Goal: Navigation & Orientation: Find specific page/section

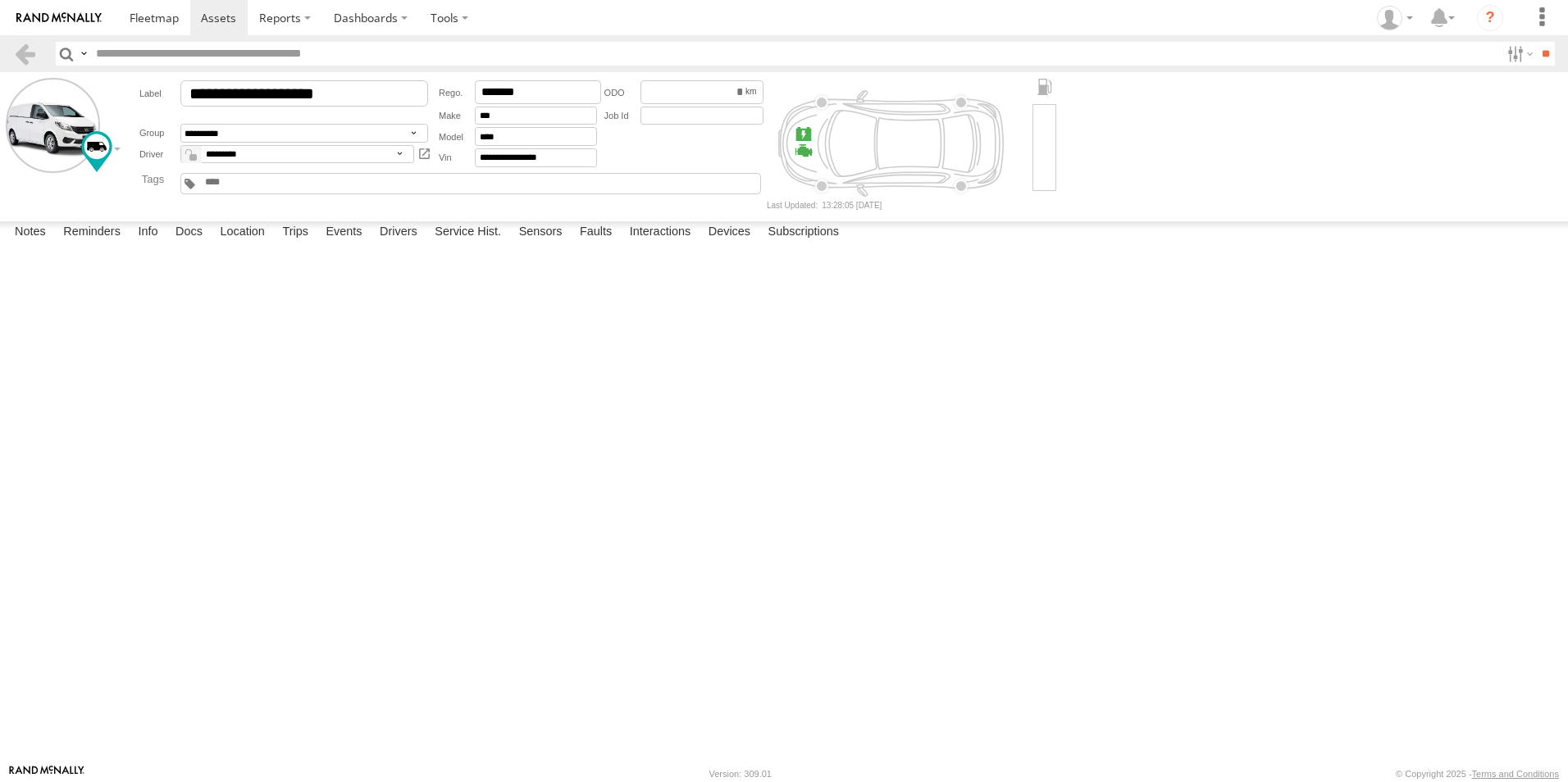
drag, startPoint x: 307, startPoint y: 747, endPoint x: 300, endPoint y: 770, distance: 24.0
click at [307, 244] on label "Trips" at bounding box center [295, 233] width 43 height 23
click at [35, 55] on link at bounding box center [25, 54] width 24 height 24
click at [303, 244] on label "Trips" at bounding box center [295, 233] width 43 height 23
click at [11, 52] on header "Search Query Asset ID Asset Label Registration Manufacturer Model VIN Job ID" at bounding box center [784, 54] width 1568 height 37
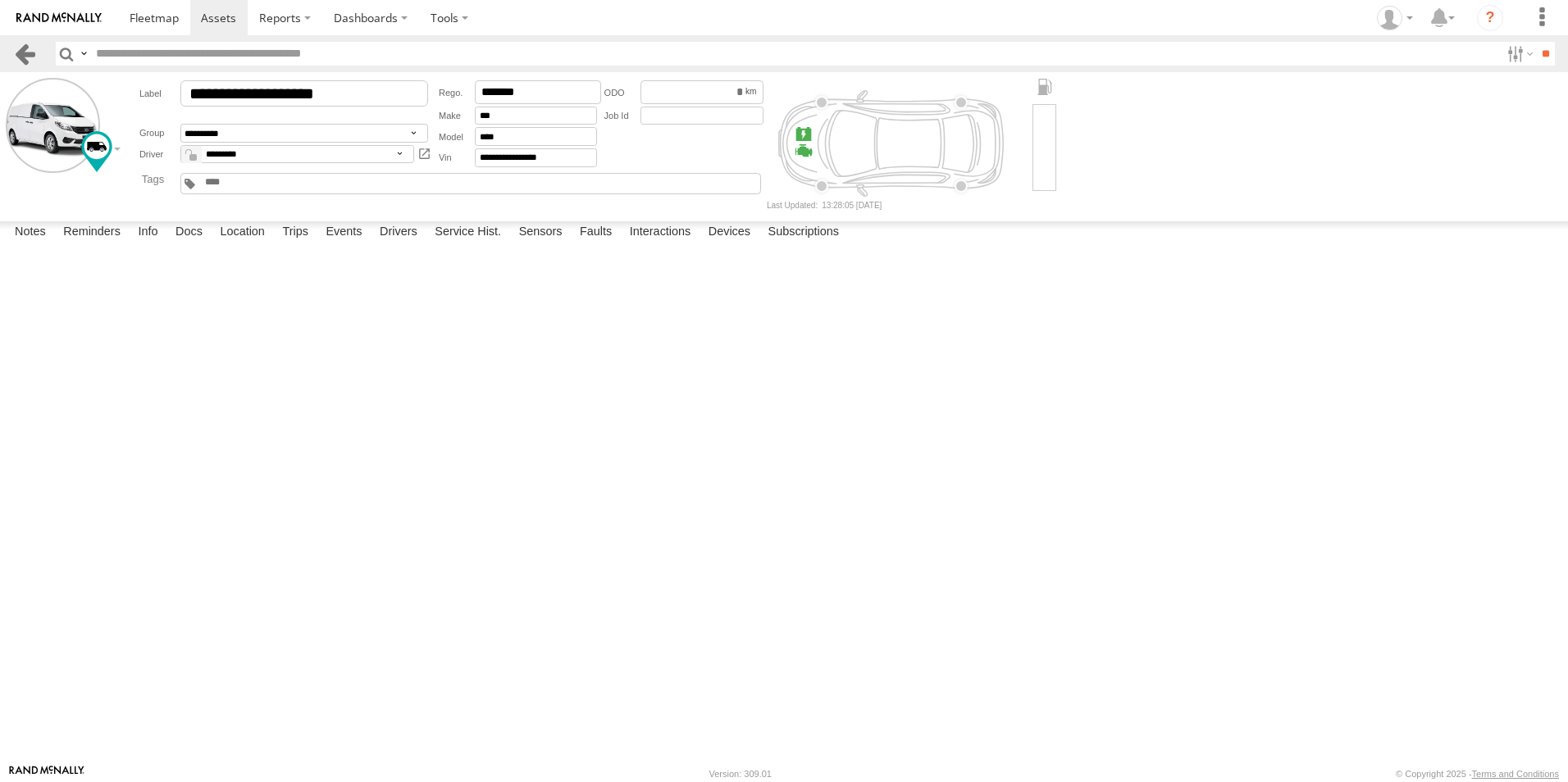
click at [27, 62] on link at bounding box center [25, 54] width 24 height 24
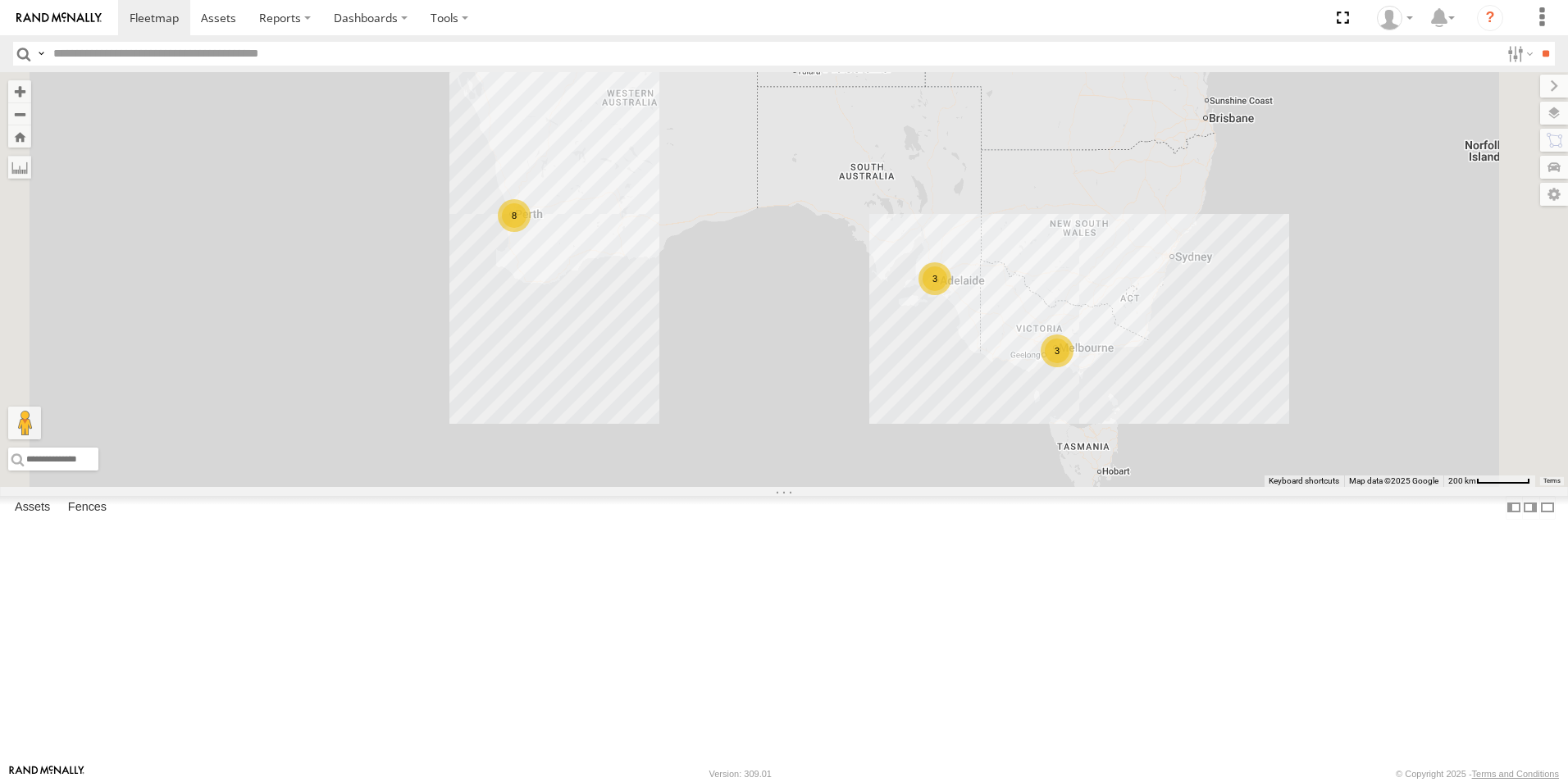
click at [0, 0] on link at bounding box center [0, 0] width 0 height 0
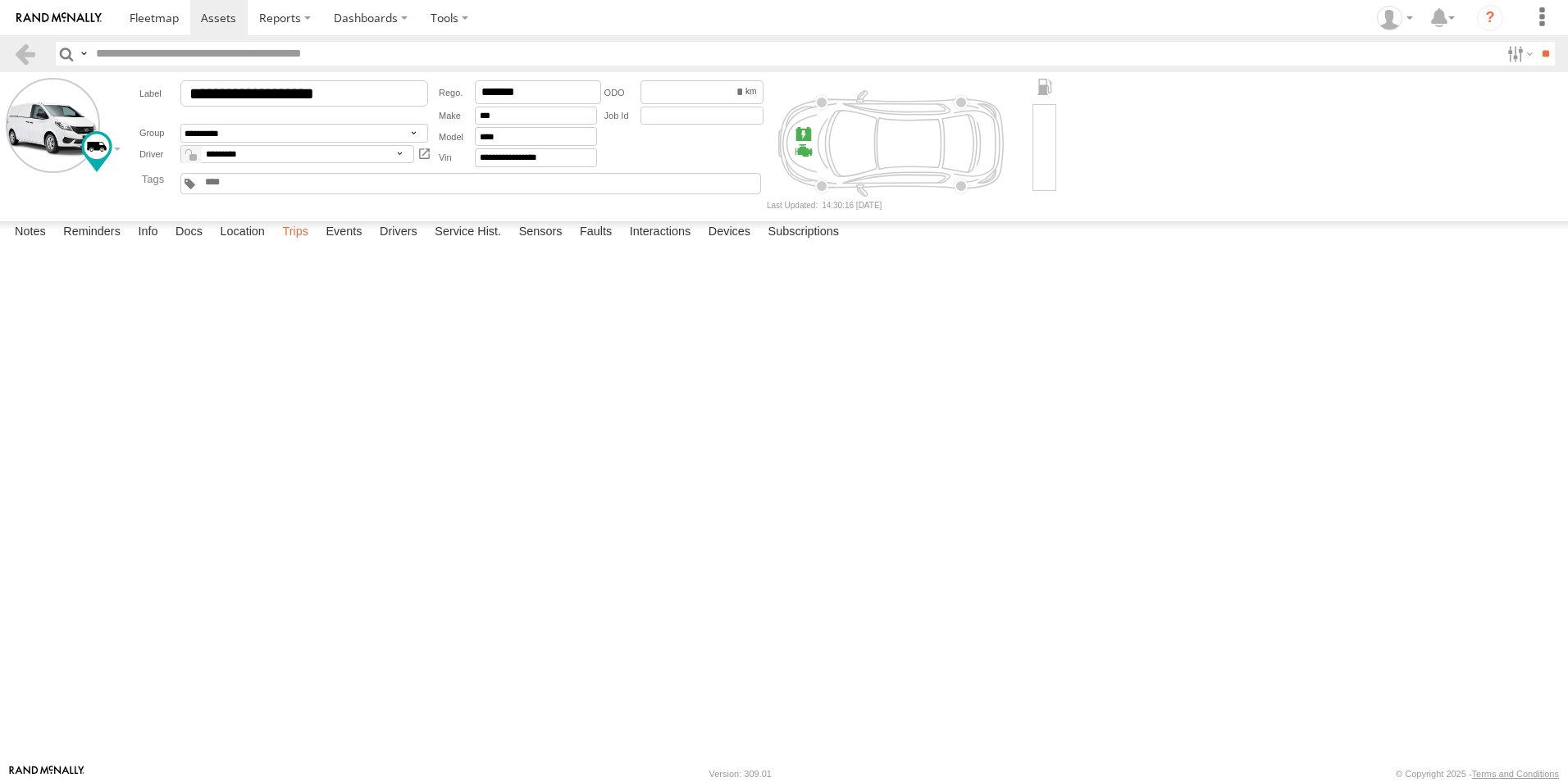
click at [305, 244] on label "Trips" at bounding box center [295, 233] width 43 height 23
click at [235, 244] on label "Location" at bounding box center [242, 233] width 62 height 23
drag, startPoint x: 751, startPoint y: 605, endPoint x: 614, endPoint y: 407, distance: 240.8
click at [0, 0] on div "Hayden Vend 1IEH247" at bounding box center [0, 0] width 0 height 0
click at [307, 244] on label "Trips" at bounding box center [295, 233] width 43 height 23
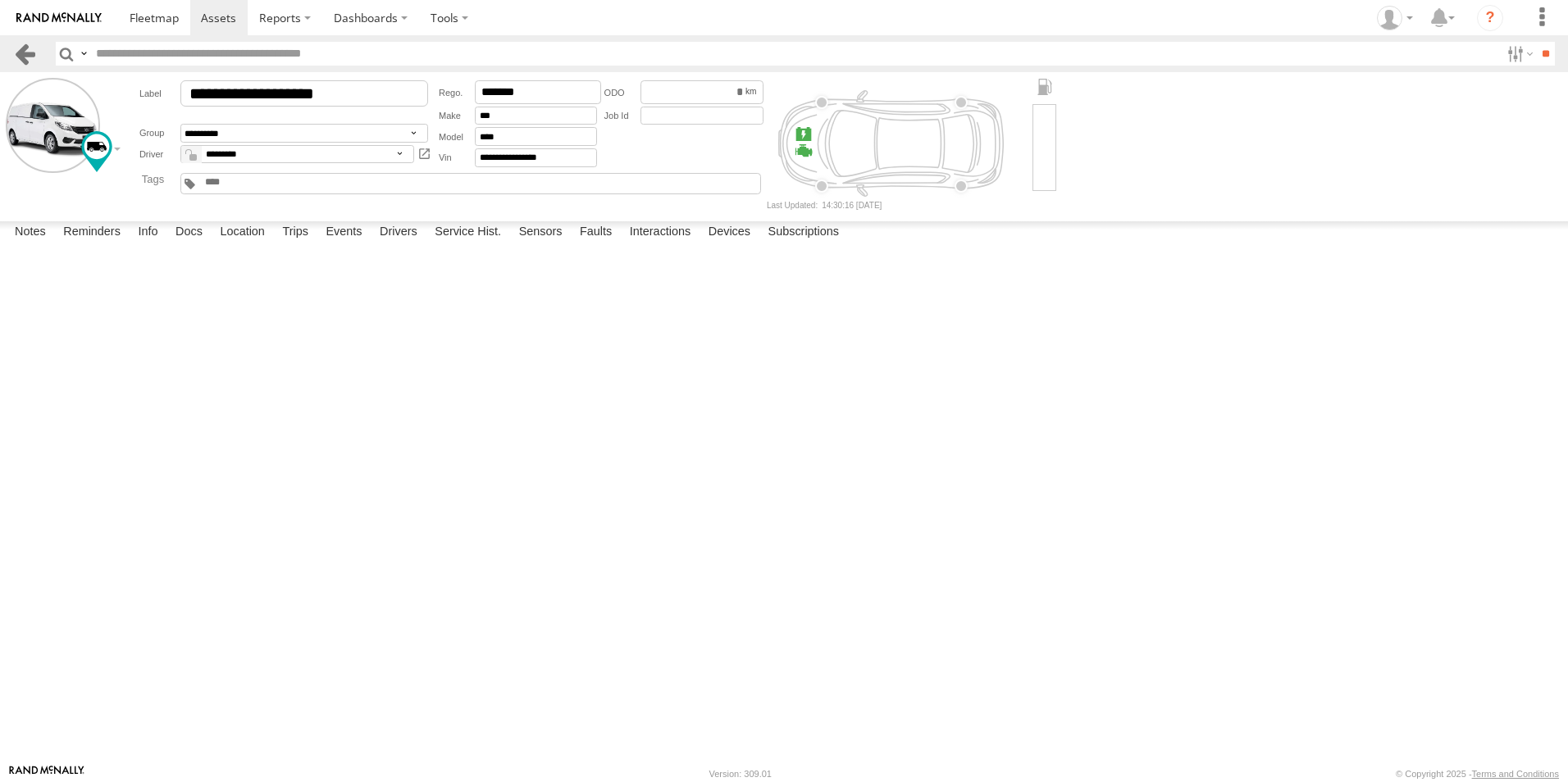
click at [31, 60] on link at bounding box center [25, 54] width 24 height 24
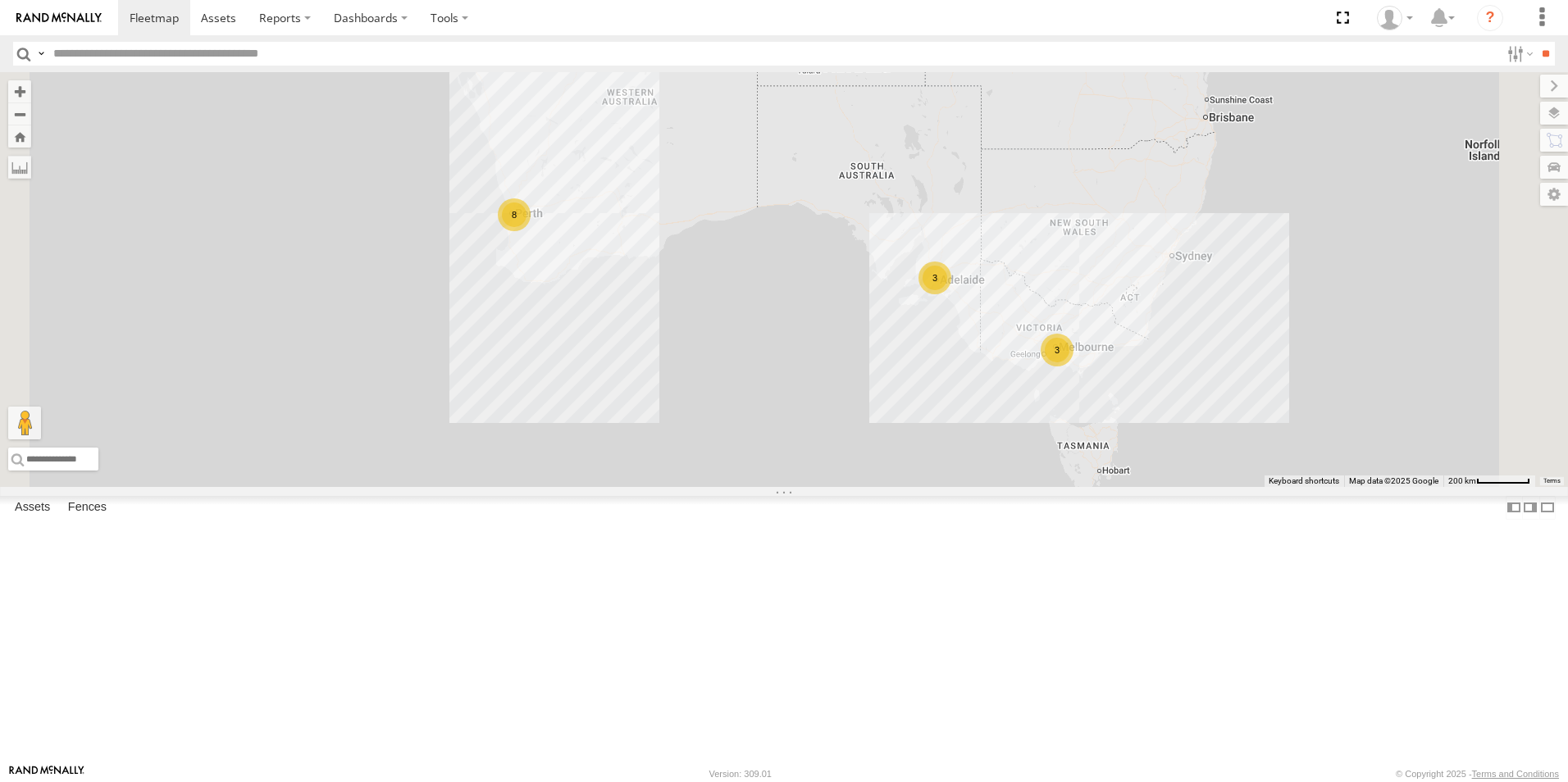
click at [0, 0] on link at bounding box center [0, 0] width 0 height 0
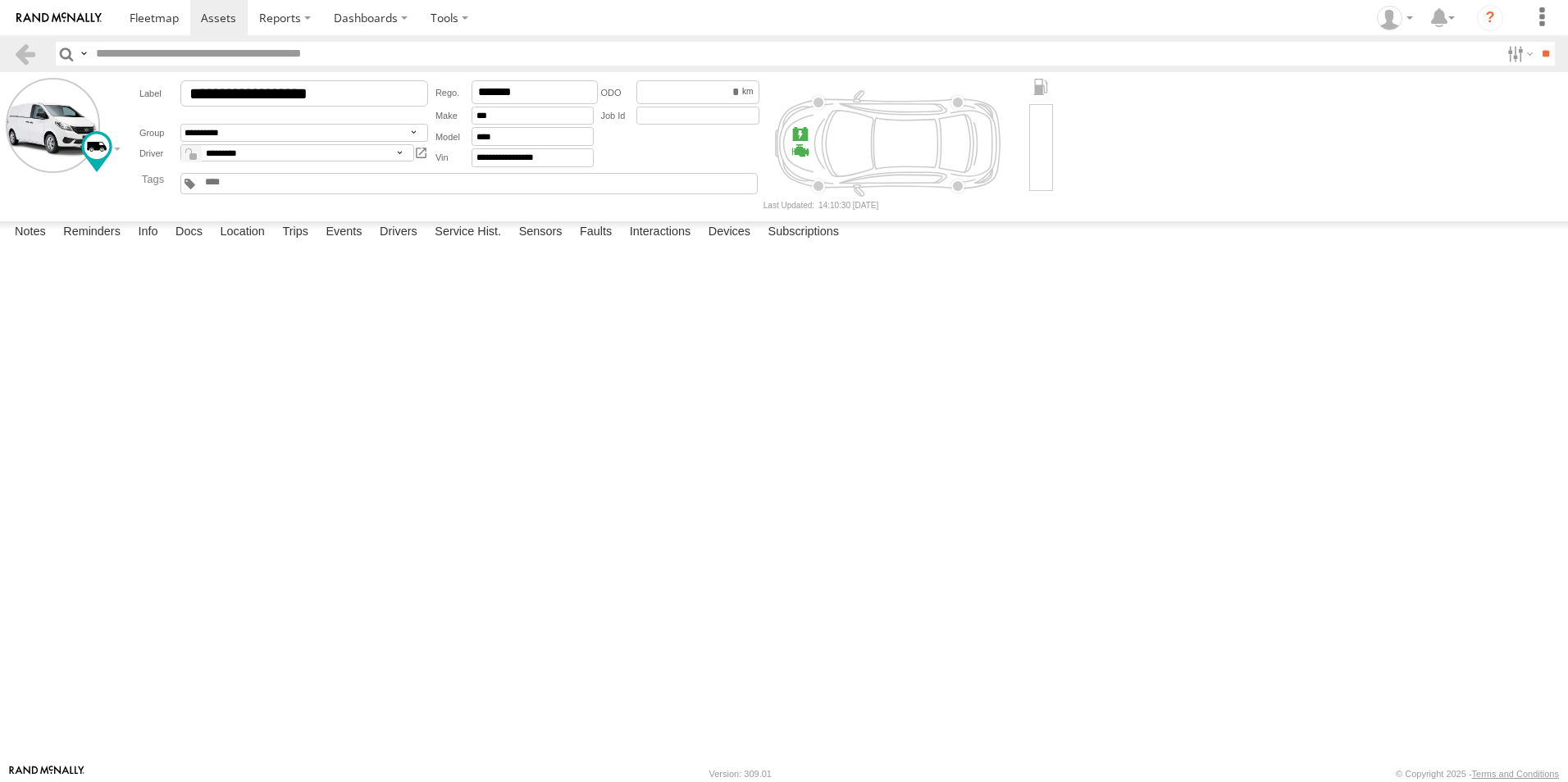
click at [303, 244] on label "Trips" at bounding box center [295, 233] width 43 height 23
click at [21, 44] on link at bounding box center [25, 54] width 24 height 24
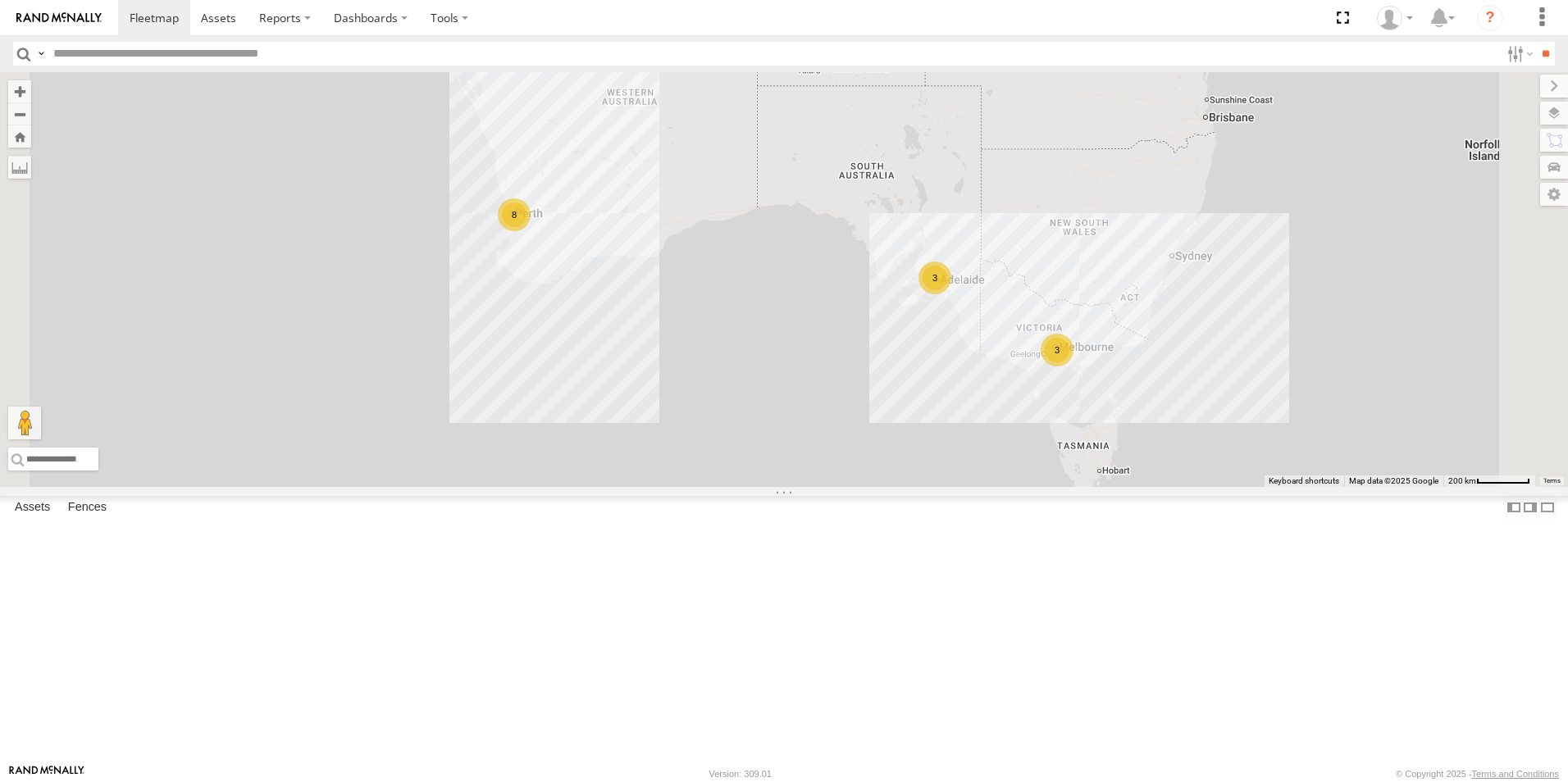
click at [0, 0] on link at bounding box center [0, 0] width 0 height 0
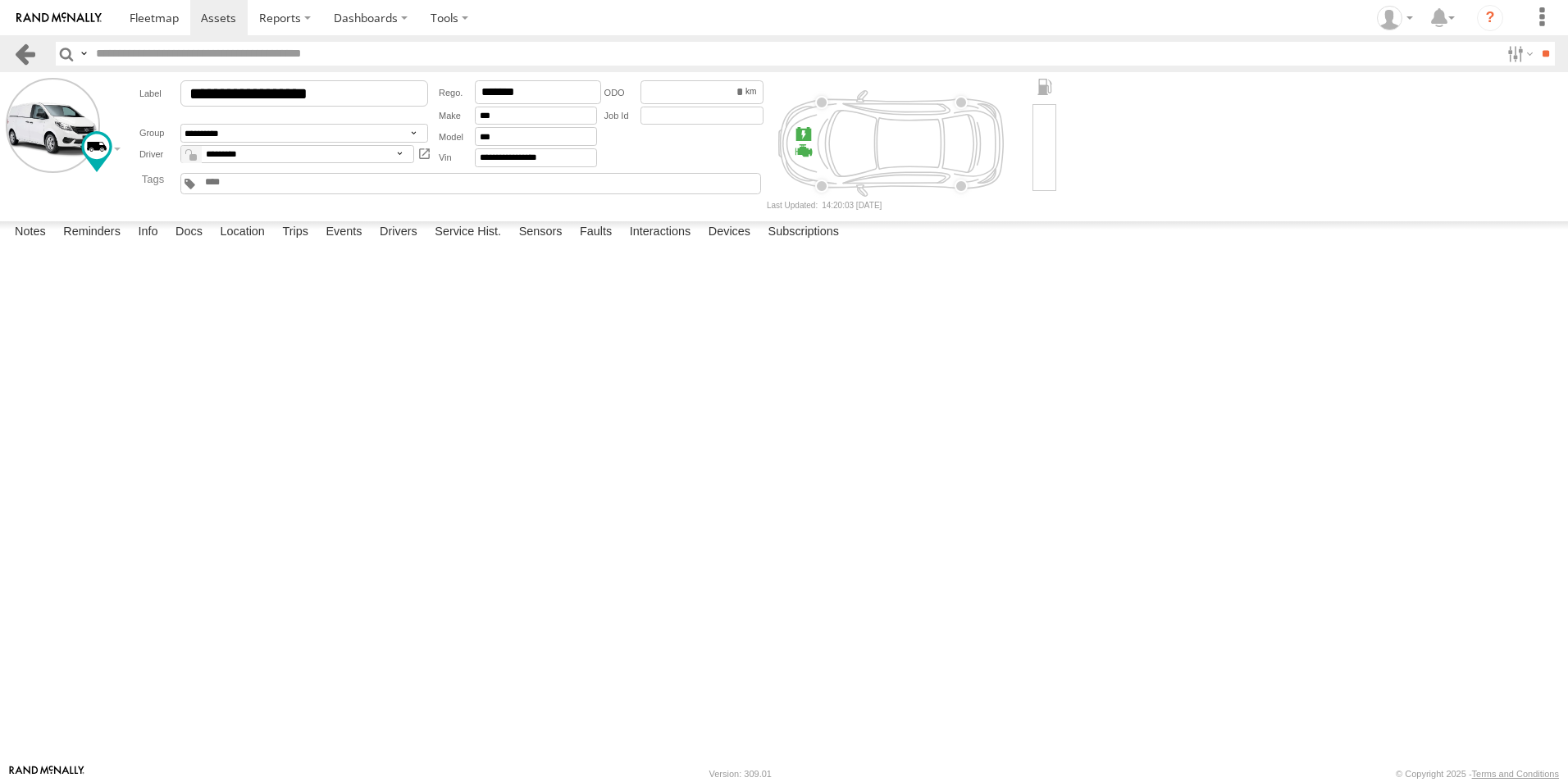
click at [29, 58] on link at bounding box center [25, 54] width 24 height 24
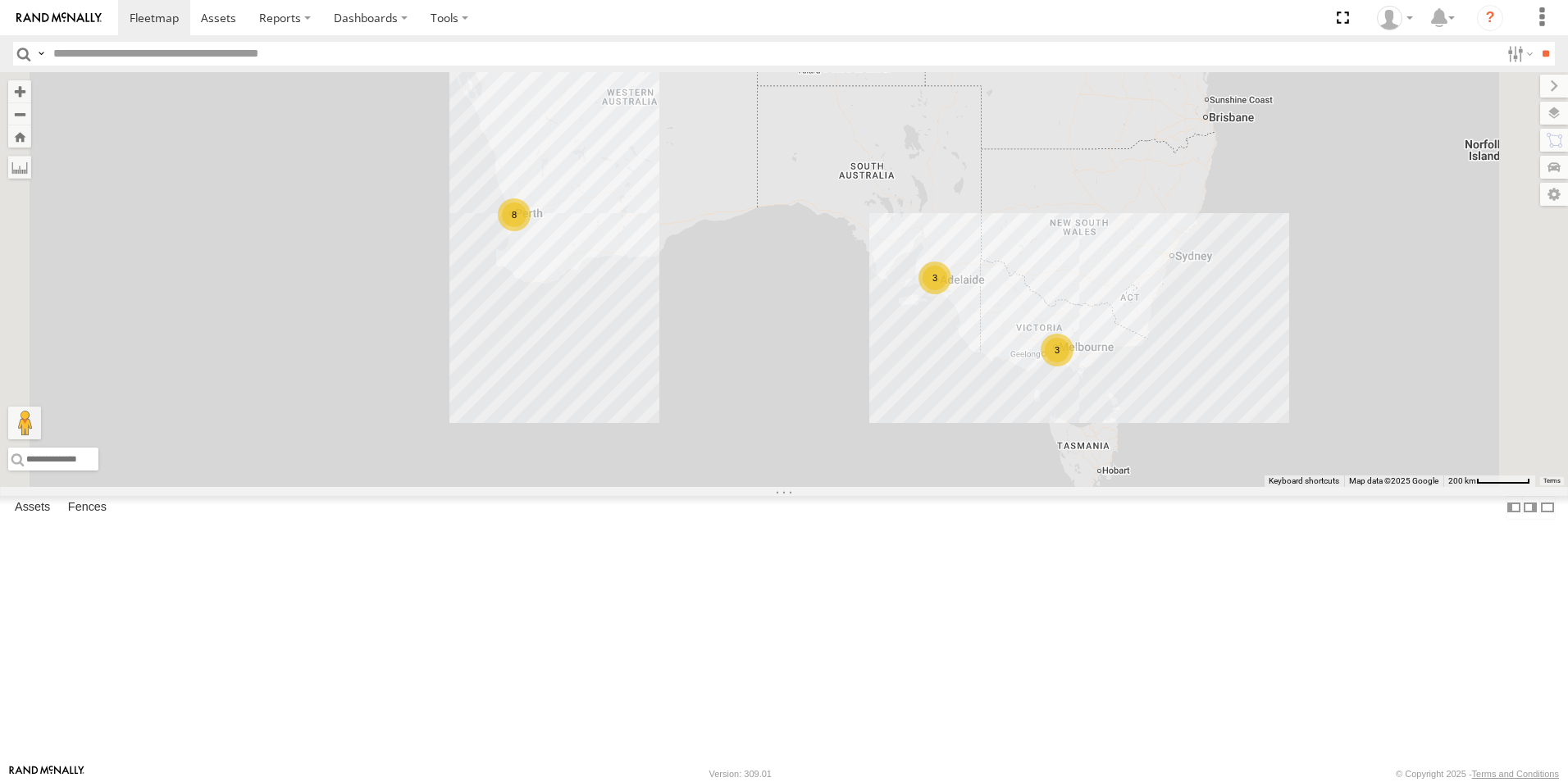
click at [0, 0] on link at bounding box center [0, 0] width 0 height 0
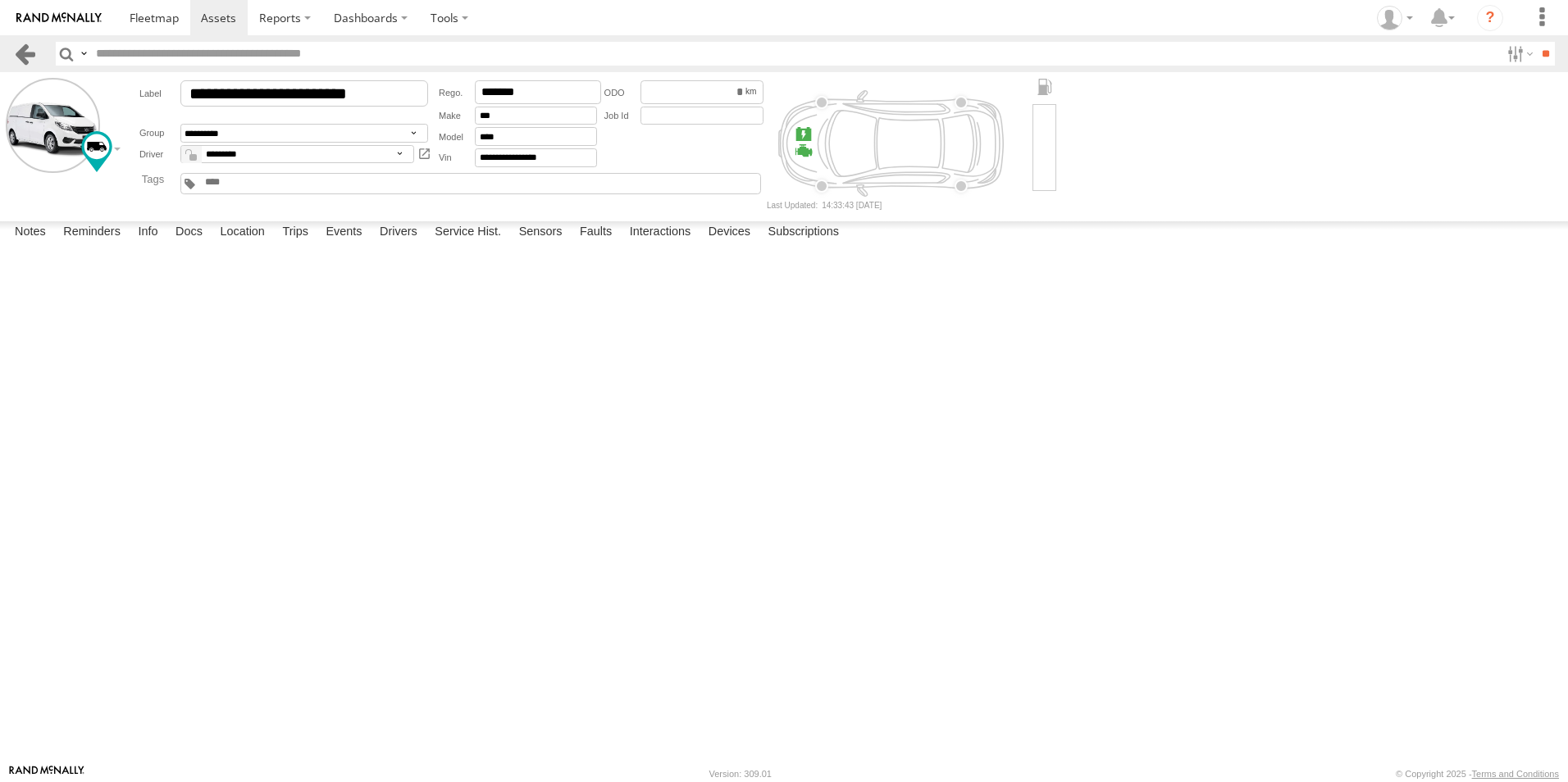
click at [30, 62] on link at bounding box center [25, 54] width 24 height 24
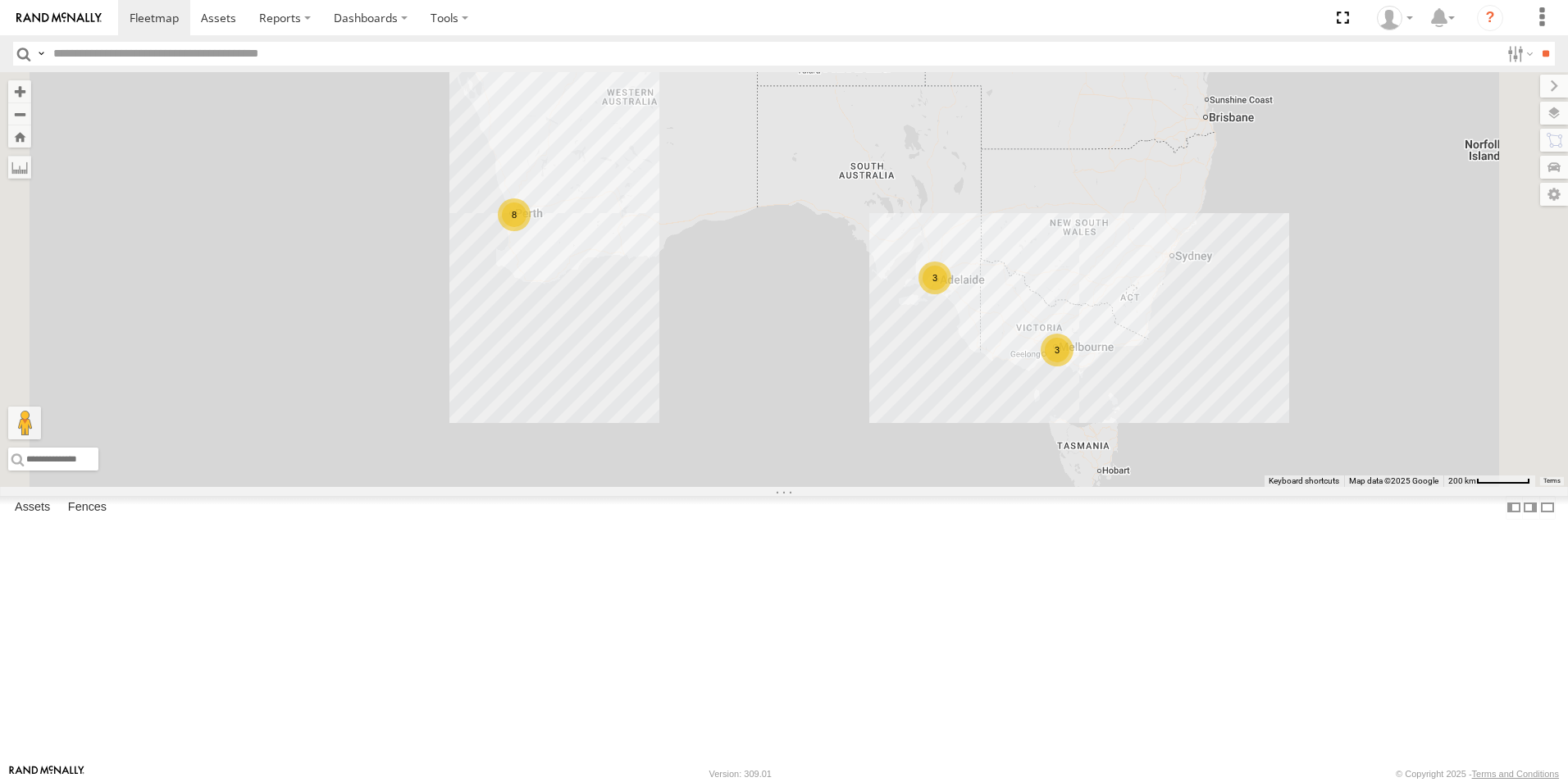
click at [0, 0] on link at bounding box center [0, 0] width 0 height 0
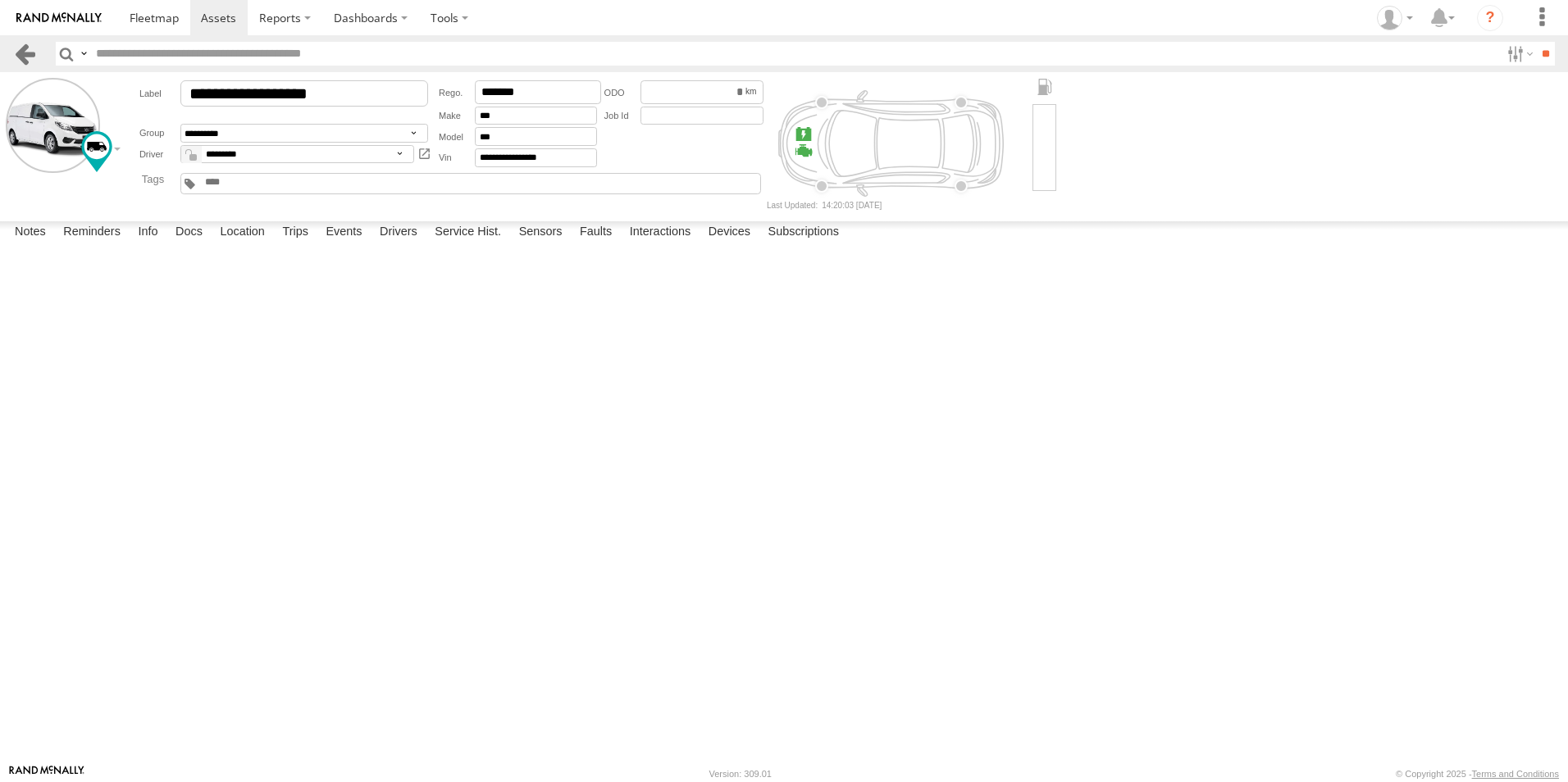
click at [16, 51] on link at bounding box center [25, 54] width 24 height 24
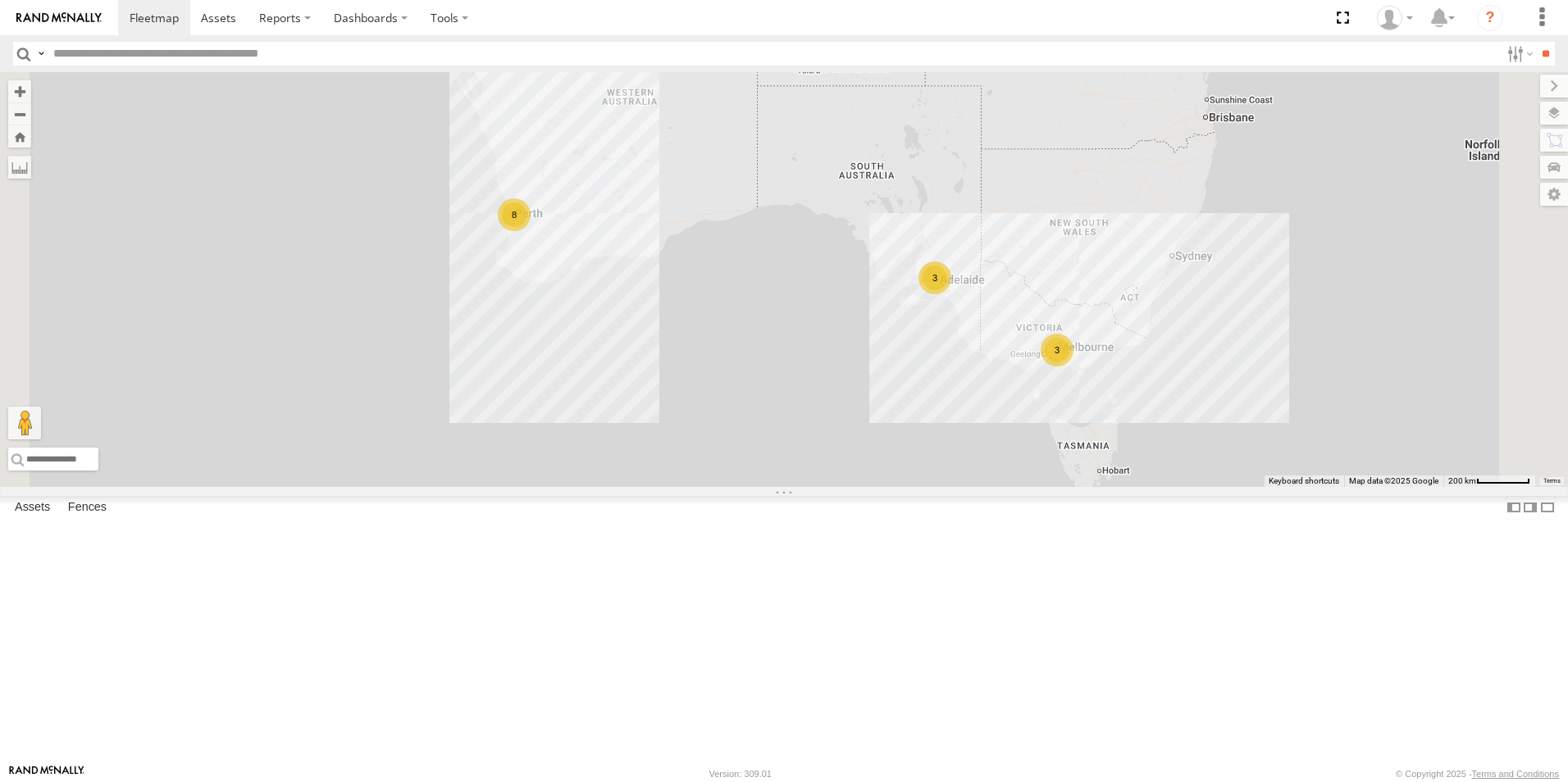
click at [0, 0] on link at bounding box center [0, 0] width 0 height 0
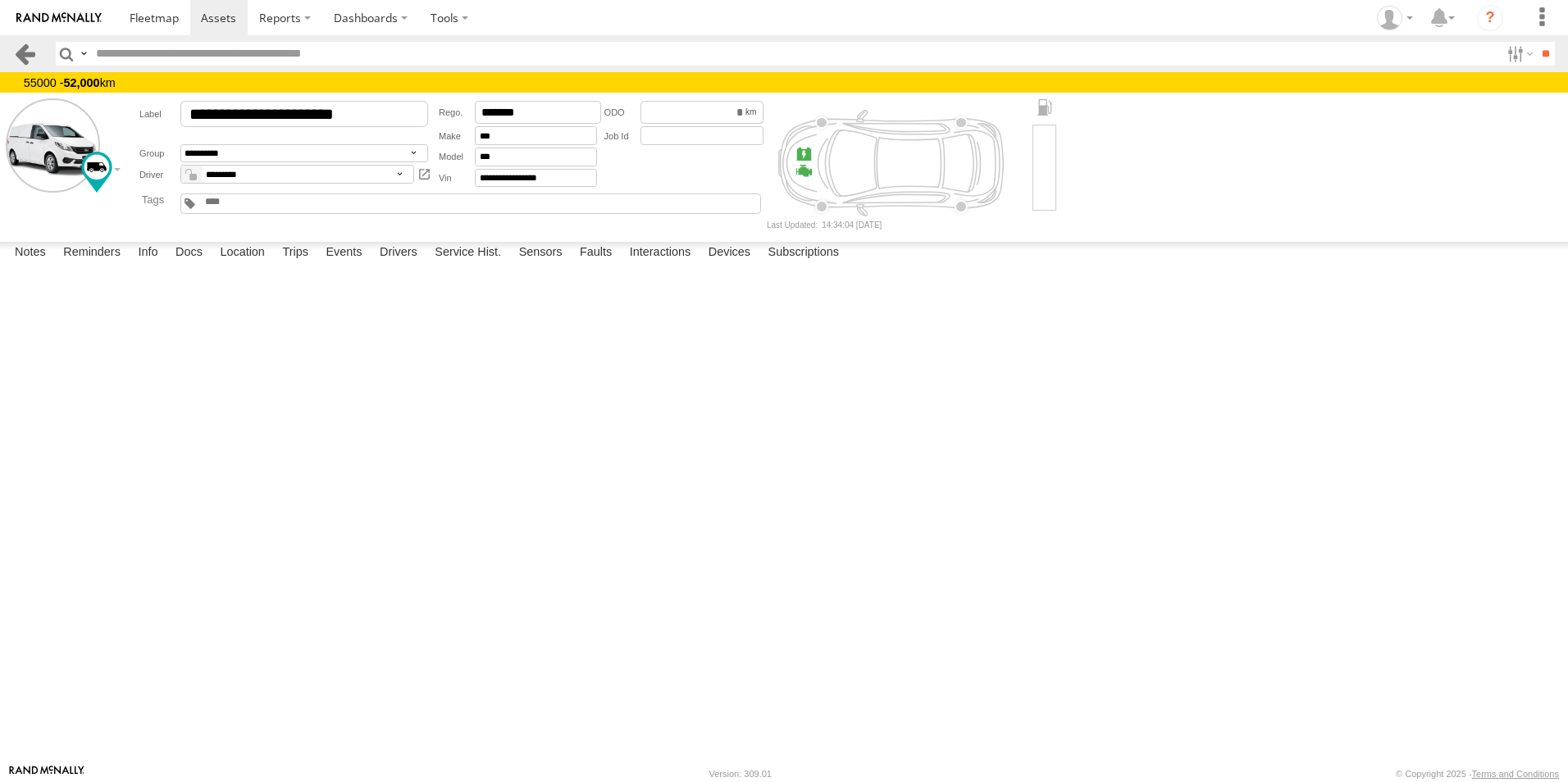
click at [24, 45] on link at bounding box center [25, 54] width 24 height 24
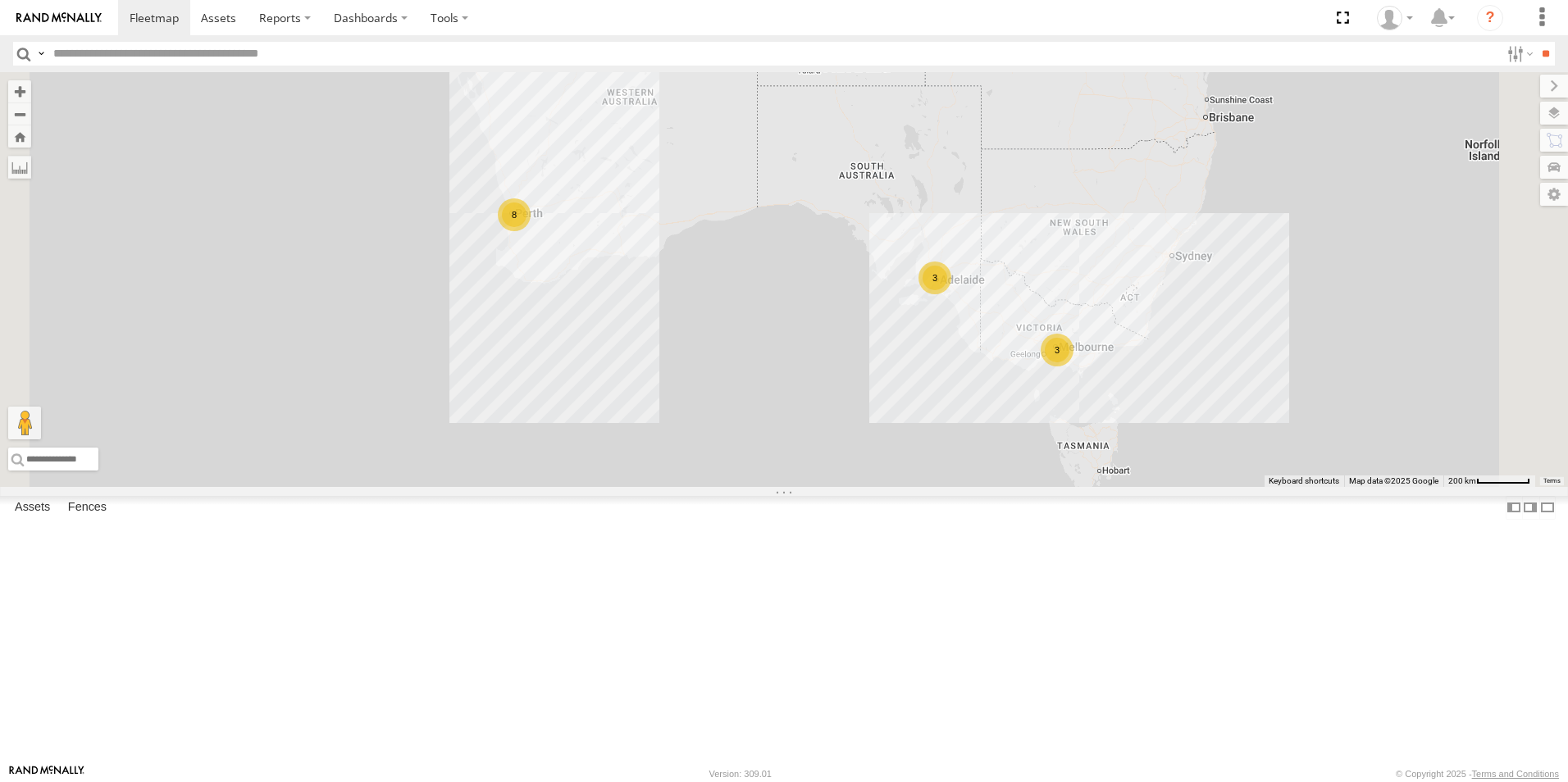
click at [0, 0] on span at bounding box center [0, 0] width 0 height 0
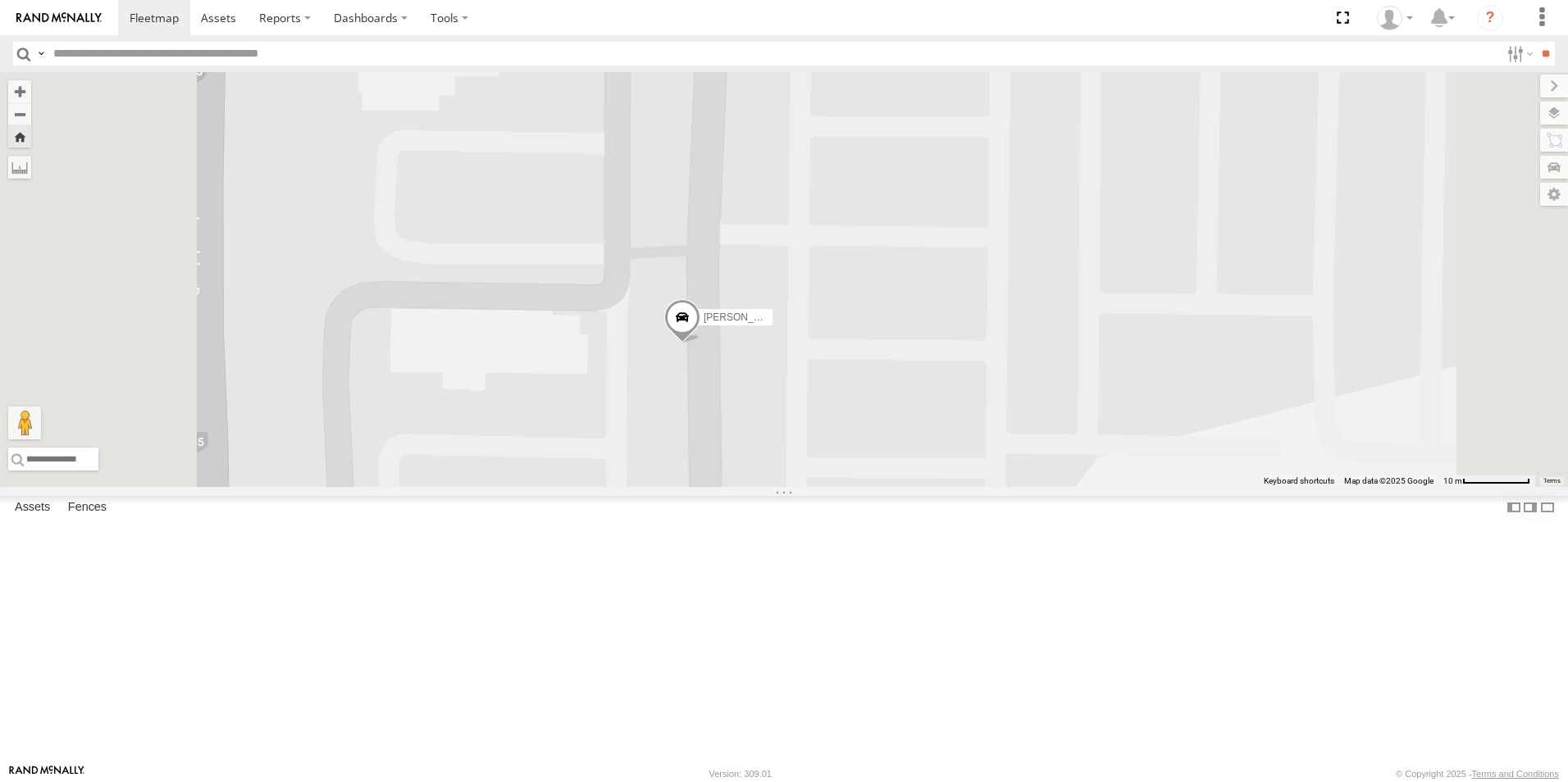
click at [700, 343] on span at bounding box center [682, 322] width 36 height 44
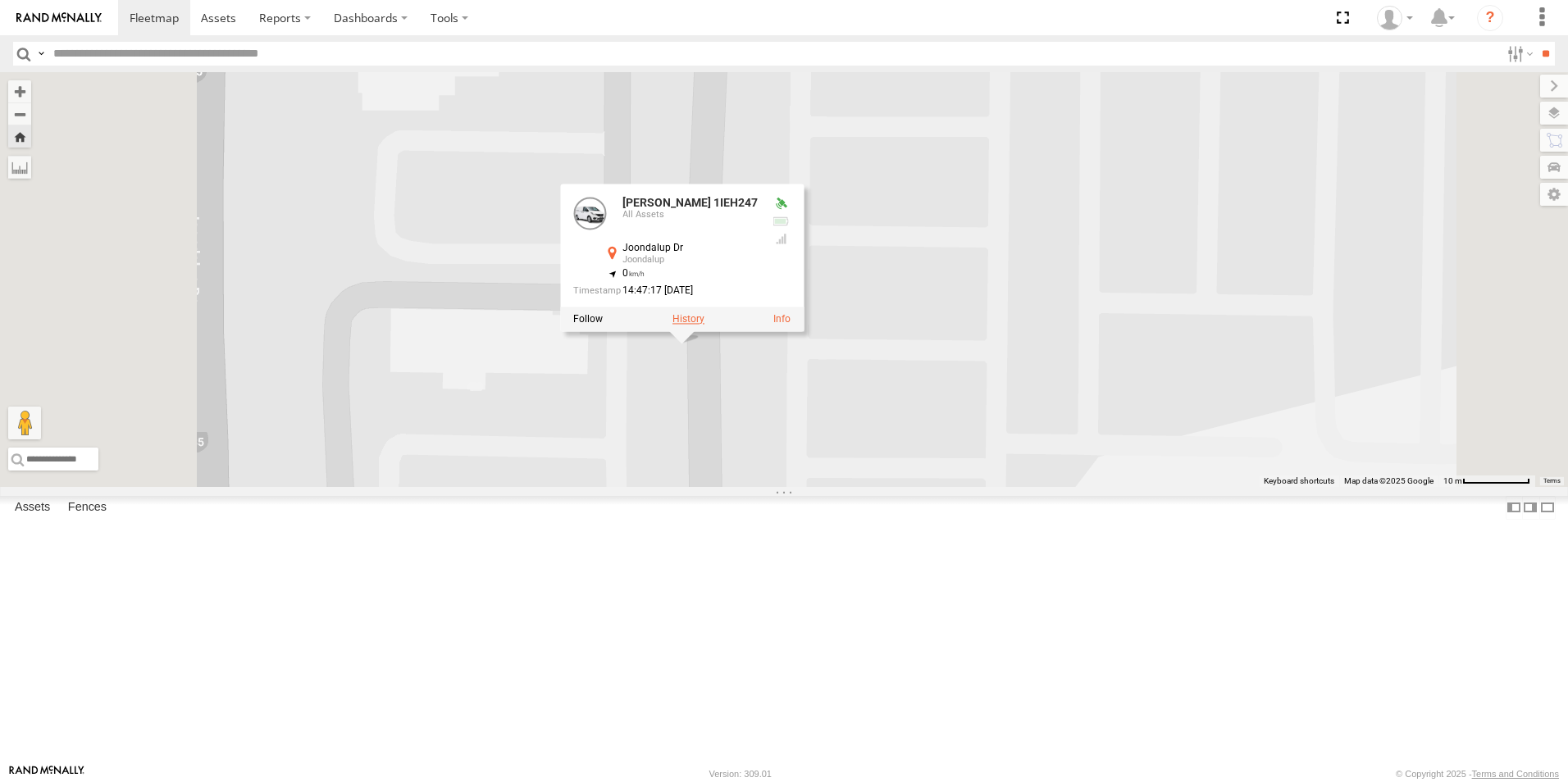
click at [705, 325] on label at bounding box center [688, 319] width 32 height 12
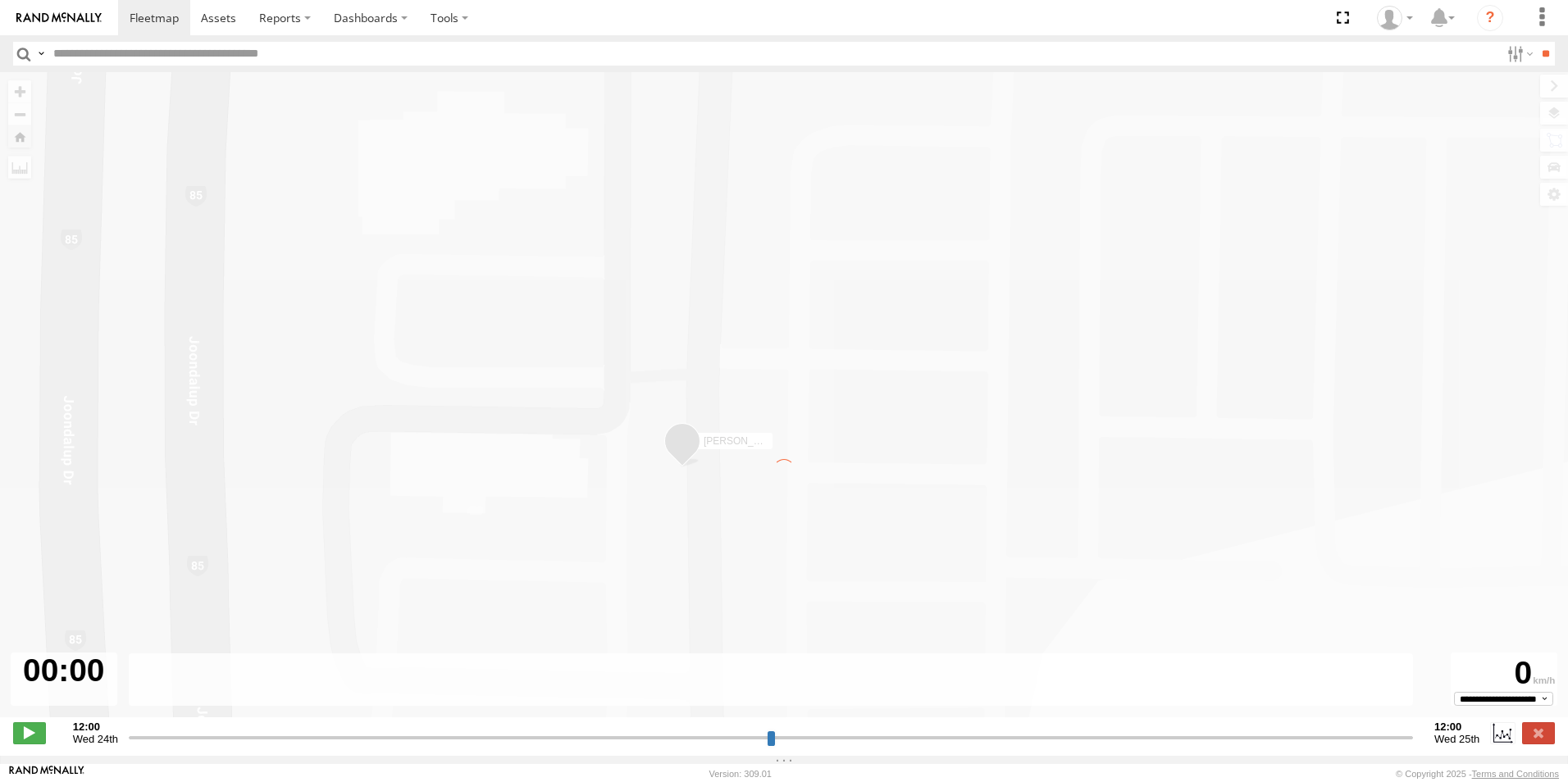
type input "**********"
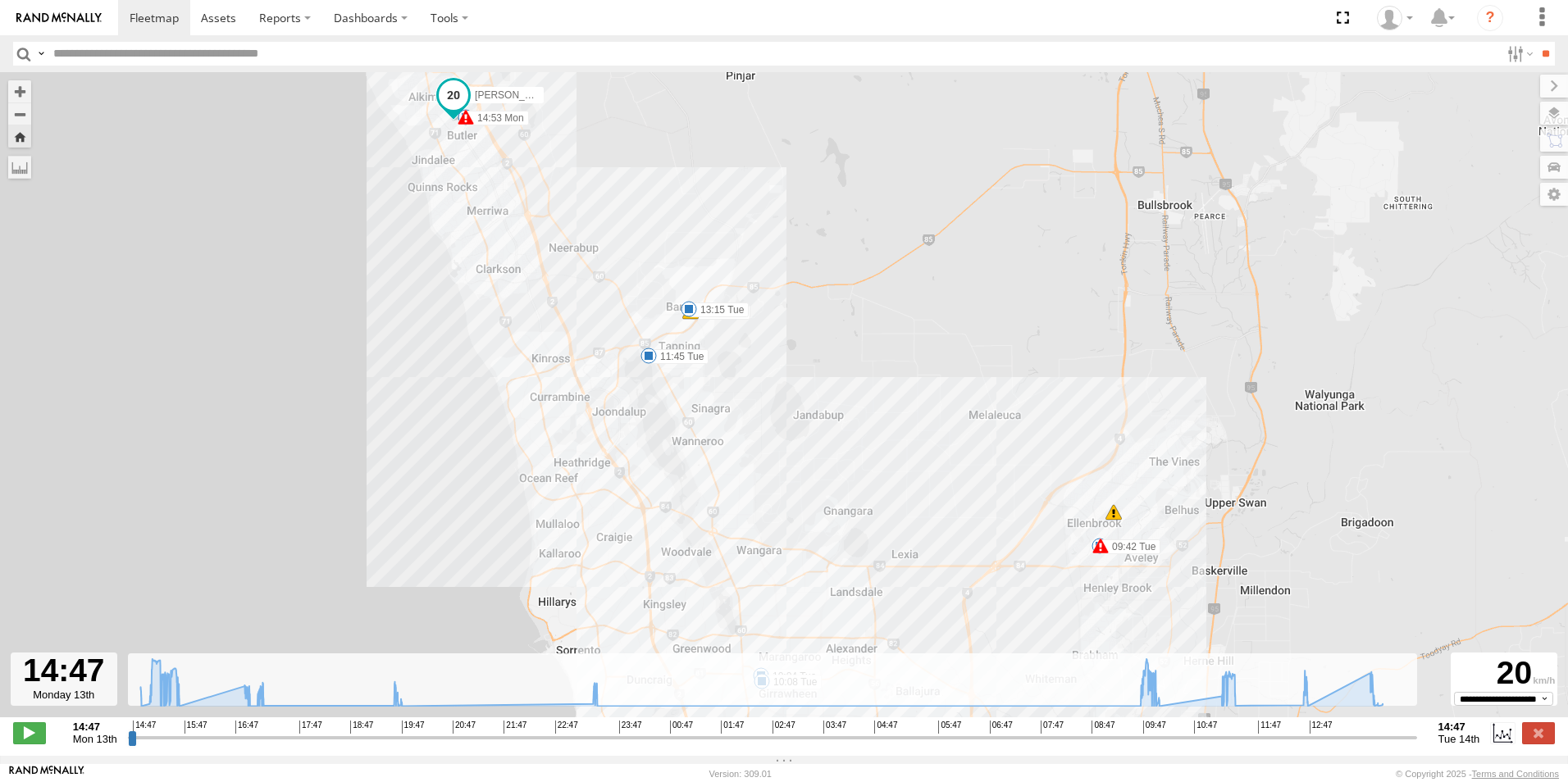
click at [1110, 521] on div "5" at bounding box center [1114, 513] width 16 height 16
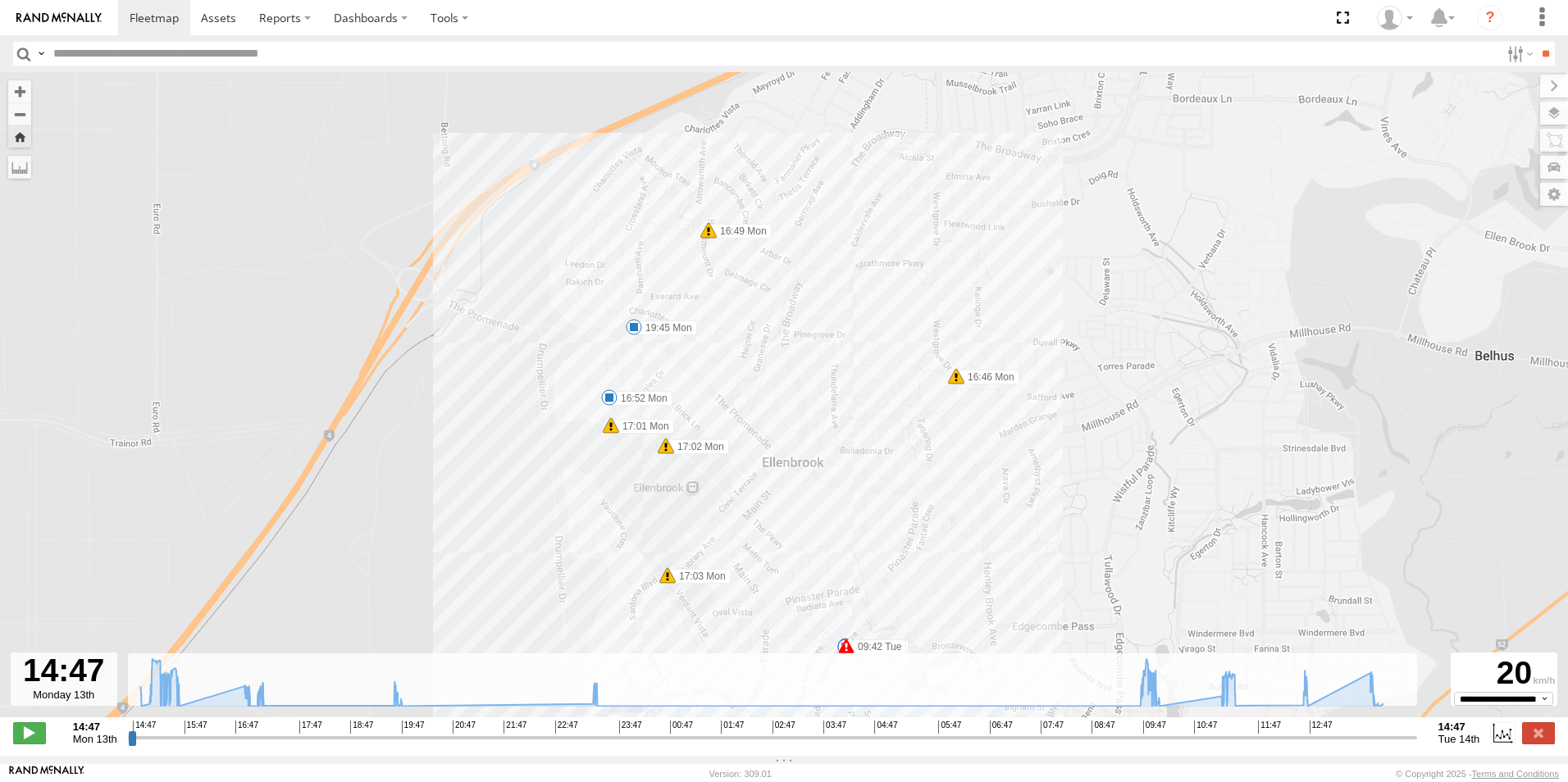
click at [957, 380] on span at bounding box center [956, 376] width 16 height 16
click at [667, 450] on span at bounding box center [666, 446] width 16 height 16
click at [602, 449] on div "Hayden Vend 1IEH247 14:49 Mon 14:53 Mon 09:42 Tue 10:04 Tue 10:08 Tue 11:45 Tue…" at bounding box center [784, 403] width 1568 height 663
drag, startPoint x: 616, startPoint y: 434, endPoint x: 607, endPoint y: 444, distance: 13.5
click at [616, 434] on span at bounding box center [611, 426] width 16 height 16
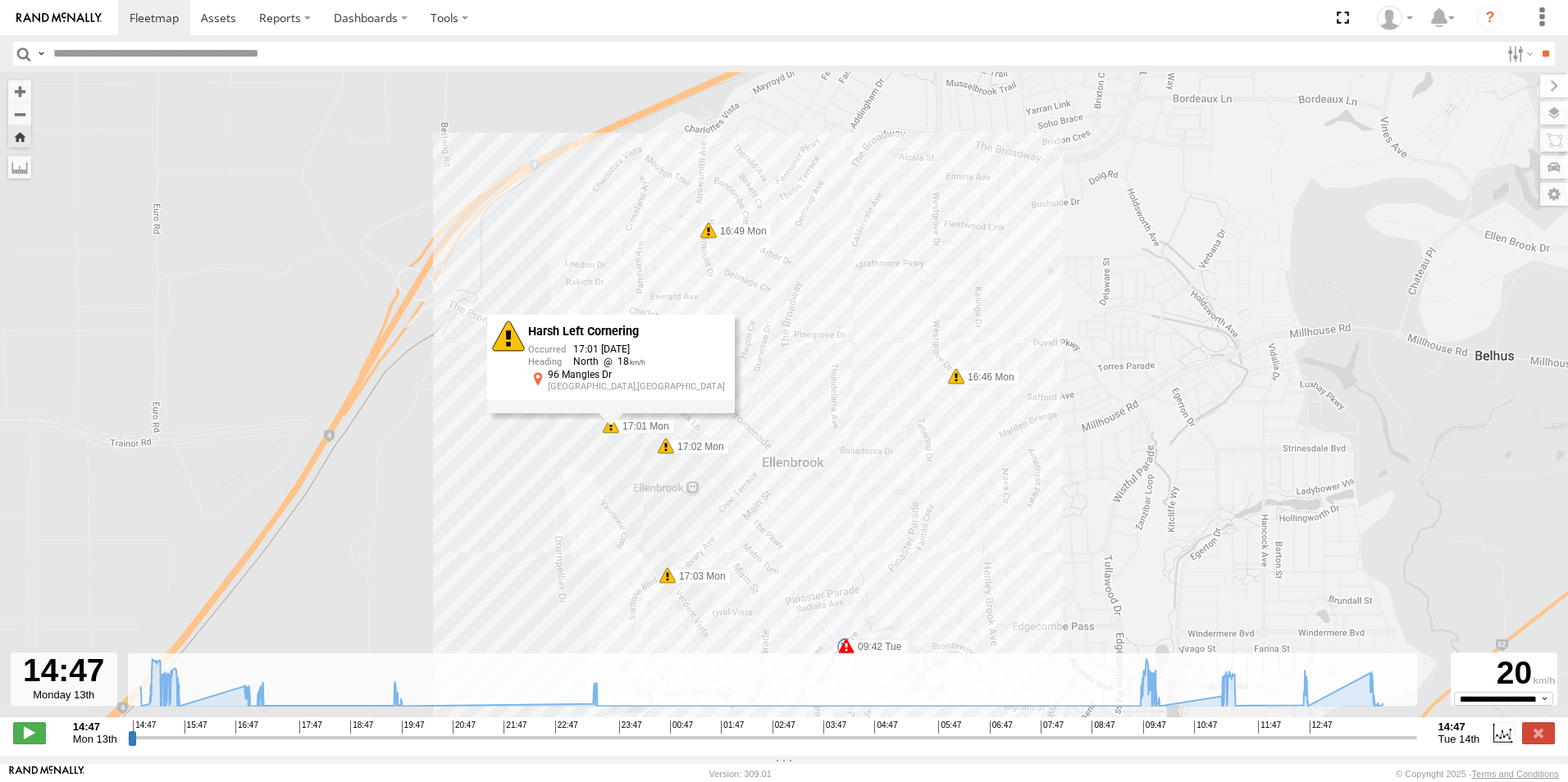
click at [713, 239] on span at bounding box center [709, 230] width 16 height 16
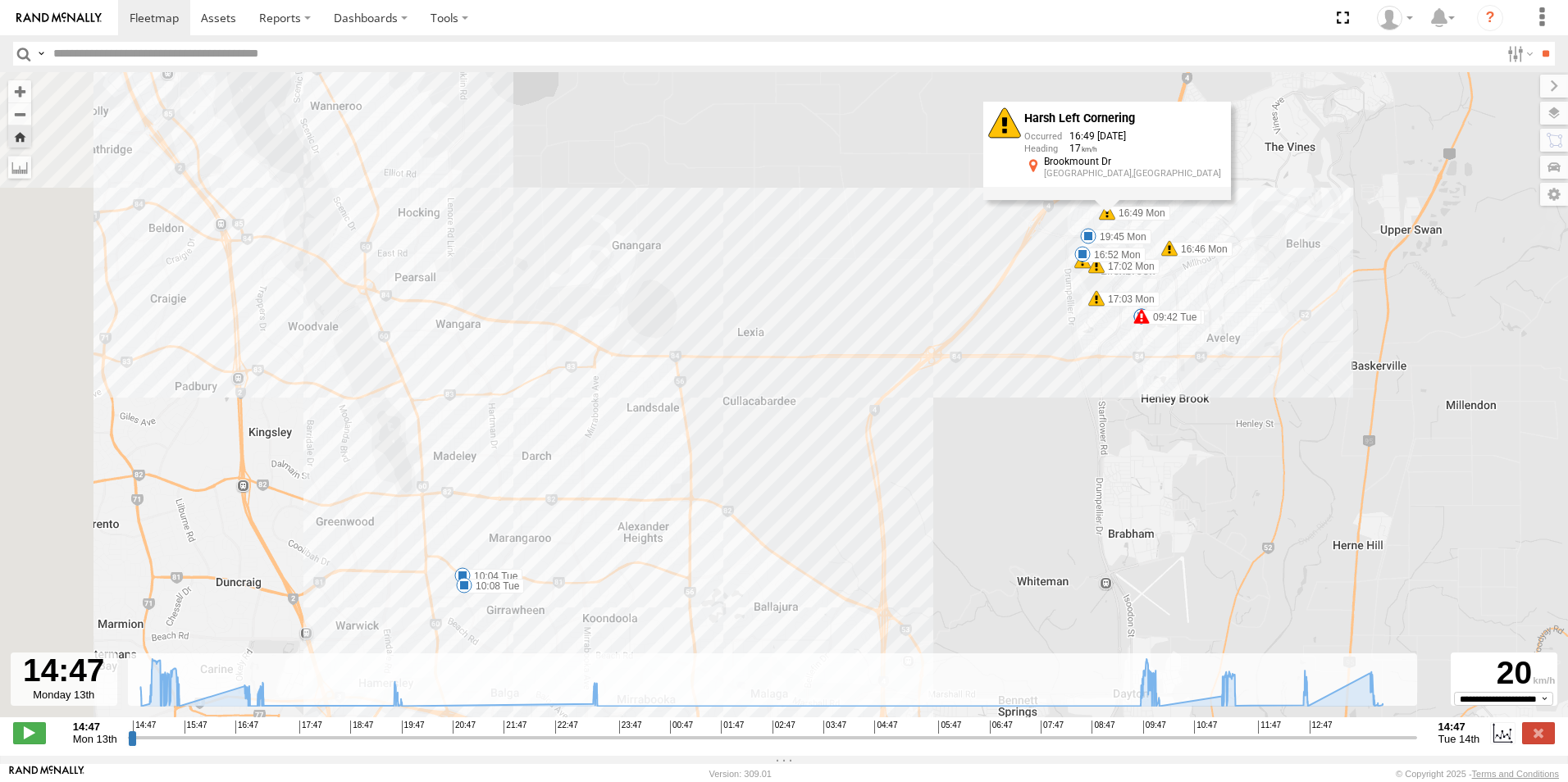
drag, startPoint x: 393, startPoint y: 517, endPoint x: 318, endPoint y: 207, distance: 318.9
click at [960, 432] on div "Hayden Vend 1IEH247 14:49 Mon 14:53 Mon 09:42 Tue 10:04 Tue 10:08 Tue 11:45 Tue…" at bounding box center [784, 403] width 1568 height 663
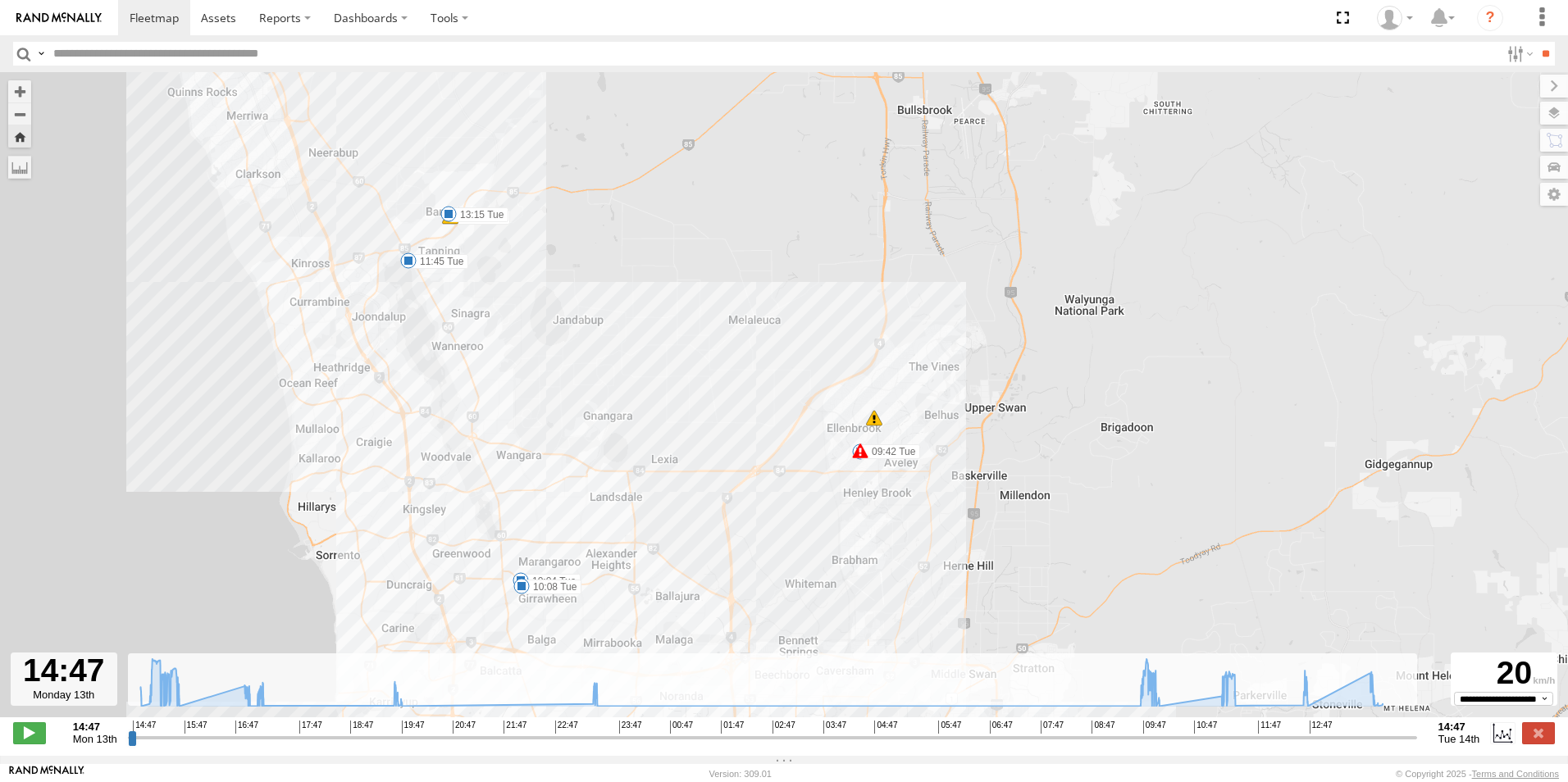
drag, startPoint x: 360, startPoint y: 342, endPoint x: 457, endPoint y: 469, distance: 159.8
click at [468, 491] on div "[PERSON_NAME] 1IEH247 14:49 Mon 14:53 Mon 09:42 Tue 10:04 Tue 10:08 Tue 11:45 T…" at bounding box center [784, 403] width 1568 height 663
